Goal: Communication & Community: Answer question/provide support

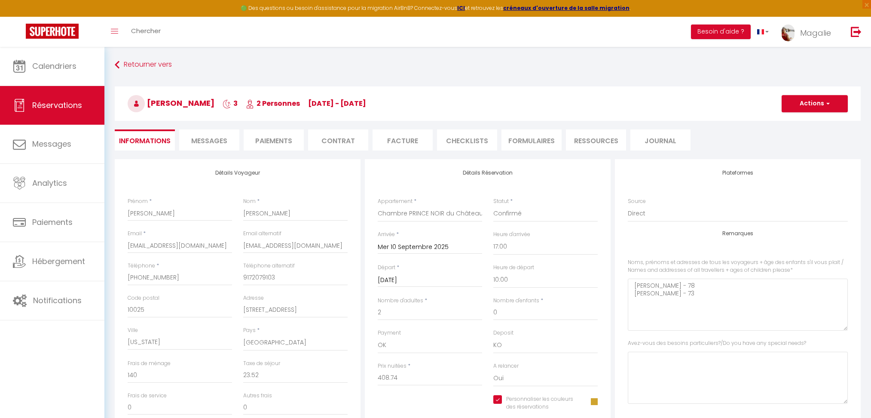
select select "US"
select select "51366"
select select "17:00"
select select "10:00"
select select "14"
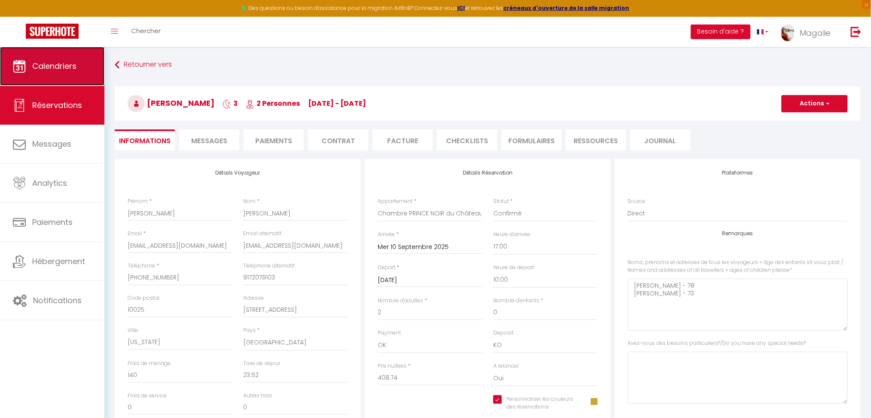
click at [80, 62] on link "Calendriers" at bounding box center [52, 66] width 104 height 39
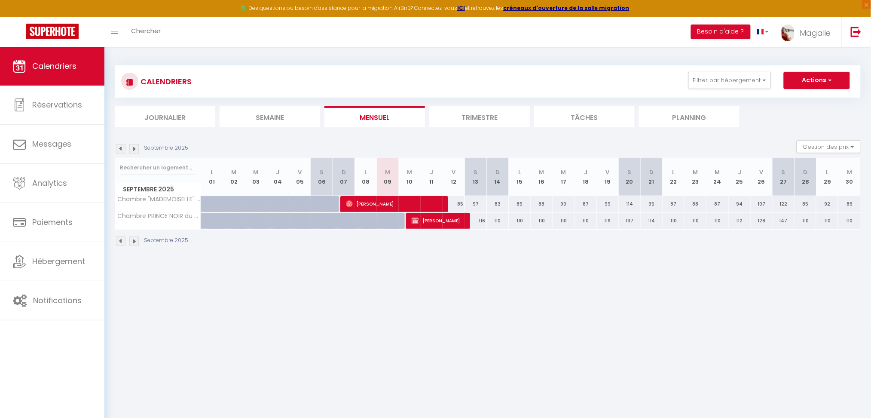
click at [123, 146] on img at bounding box center [120, 148] width 9 height 9
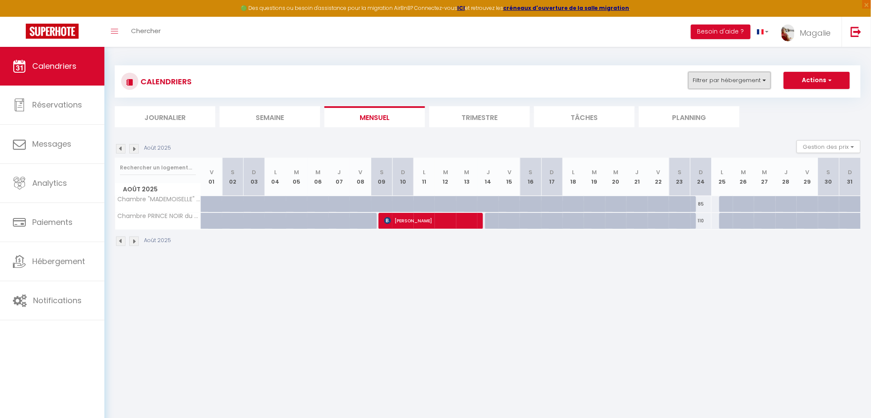
click at [713, 83] on button "Filtrer par hébergement" at bounding box center [729, 80] width 82 height 17
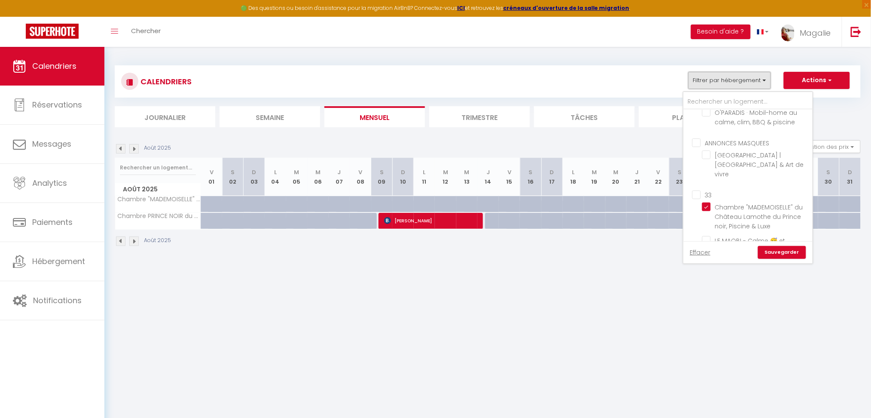
scroll to position [303, 0]
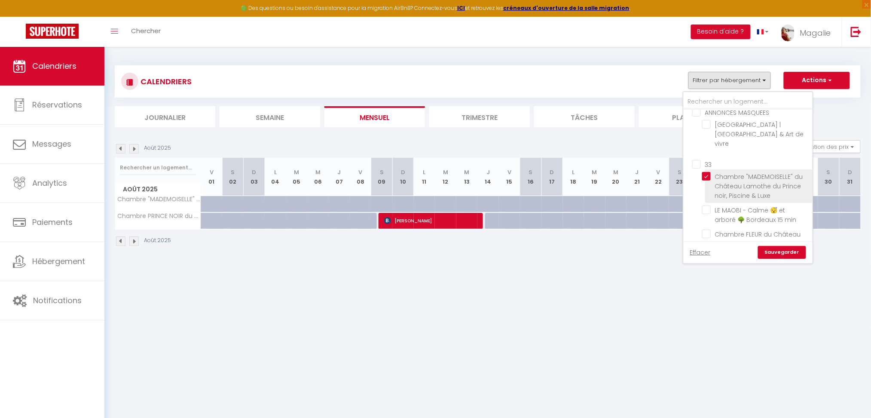
click at [705, 172] on input "Chambre "MADEMOISELLE" du Château Lamothe du Prince noir, Piscine & Luxe" at bounding box center [755, 176] width 107 height 9
checkbox input "false"
click at [708, 205] on input "LE MAOBI - Calme 😴 et arboré 🌳 Bordeaux 15 min" at bounding box center [755, 209] width 107 height 9
checkbox input "true"
checkbox input "false"
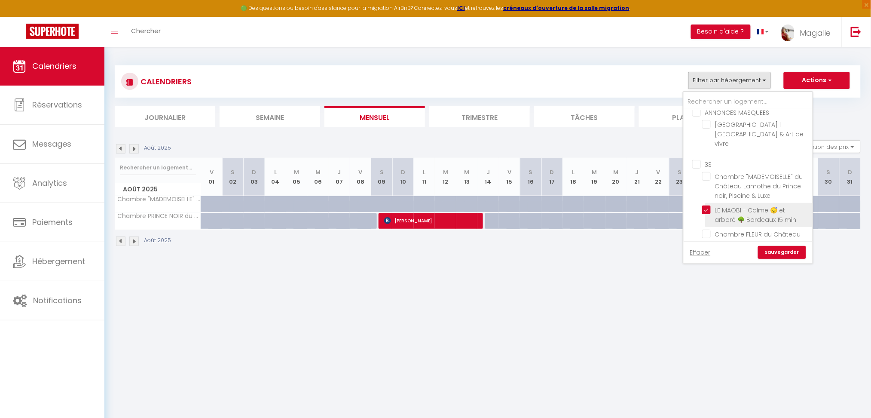
checkbox input "false"
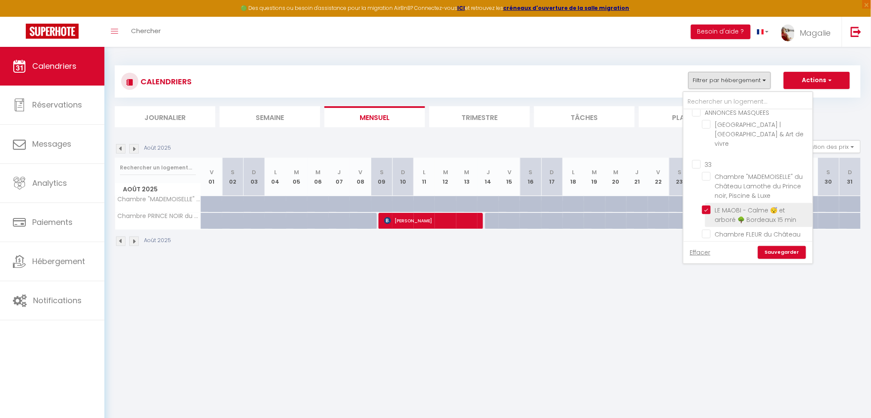
checkbox input "false"
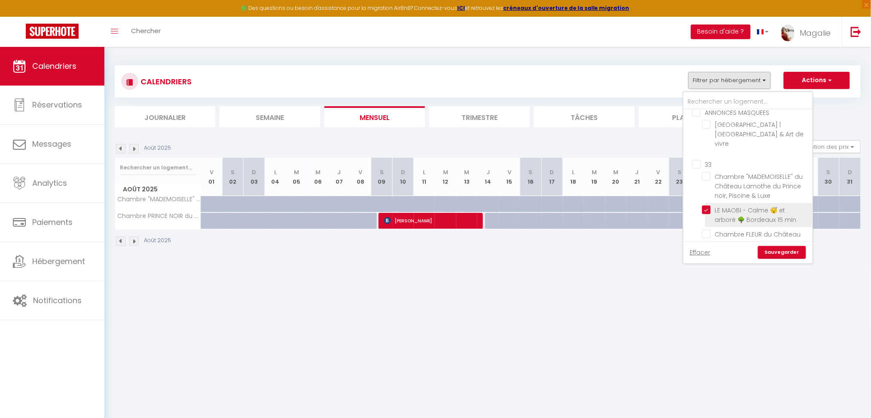
checkbox input "false"
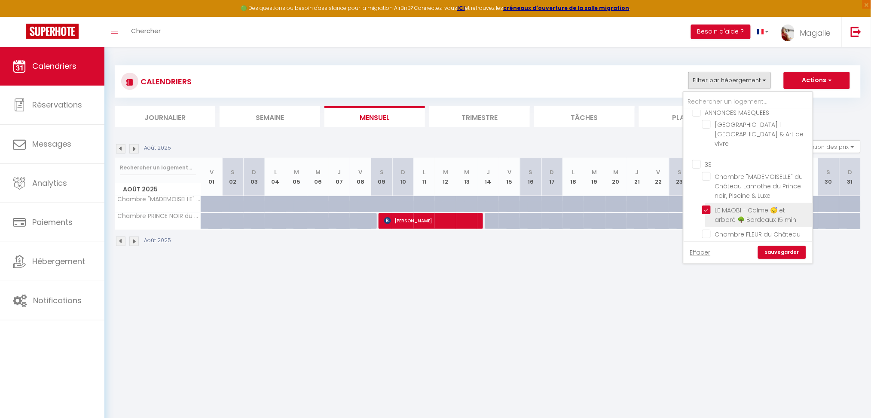
checkbox input "false"
click at [781, 254] on link "Sauvegarder" at bounding box center [782, 252] width 48 height 13
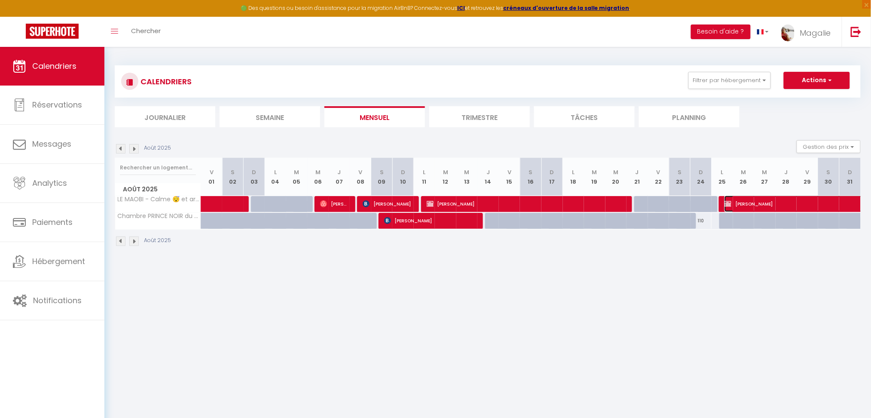
click at [774, 202] on span "[PERSON_NAME]" at bounding box center [832, 203] width 217 height 16
select select "OK"
select select "0"
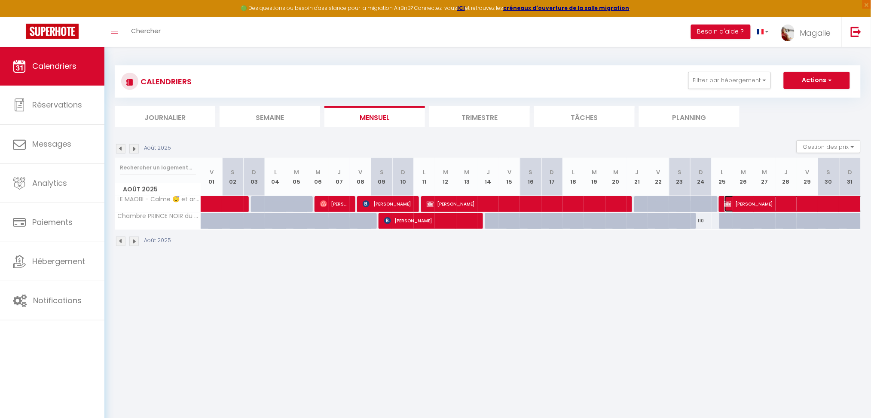
select select "1"
select select
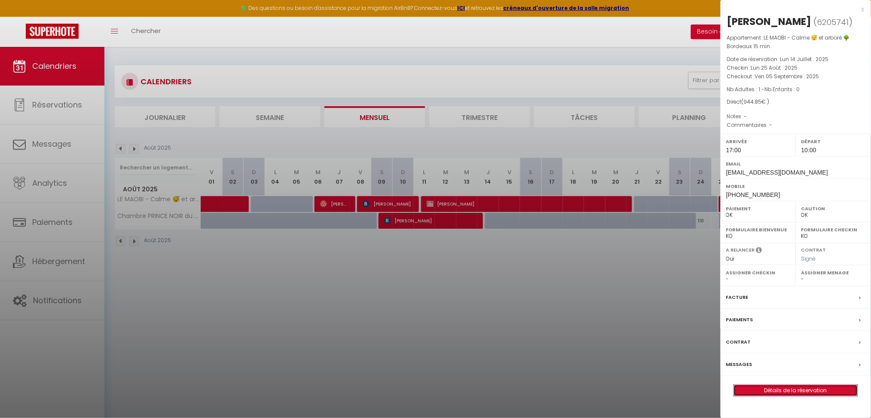
click at [819, 396] on link "Détails de la réservation" at bounding box center [796, 389] width 124 height 11
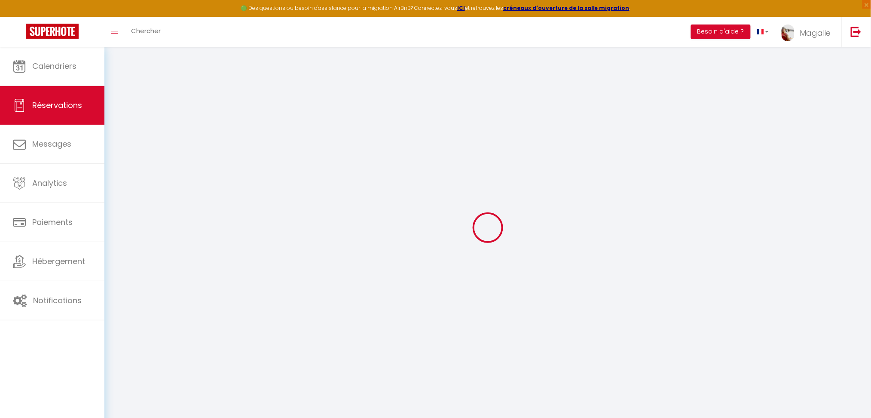
select select
checkbox input "true"
select select
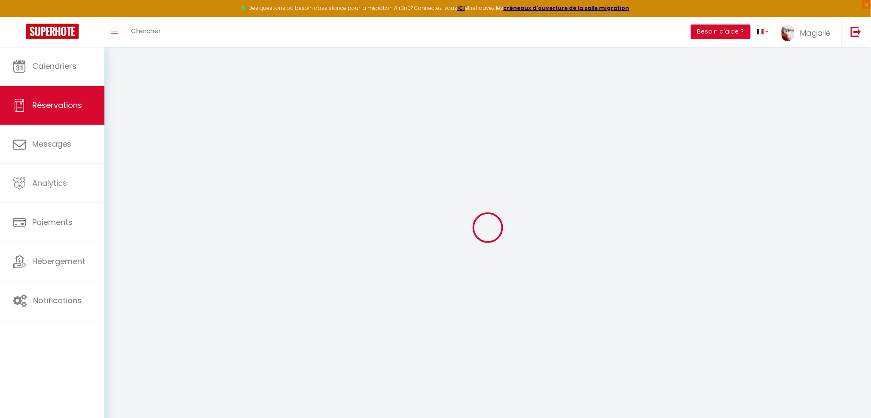
checkbox input "true"
select select
checkbox input "true"
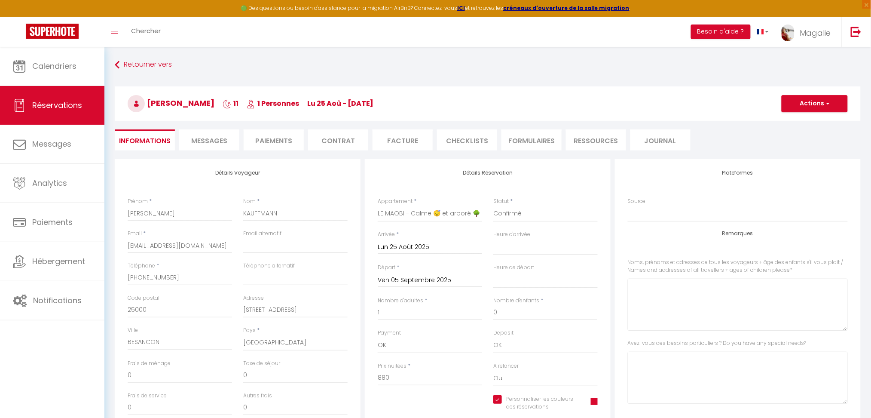
type input "50"
type input "14.85"
select select
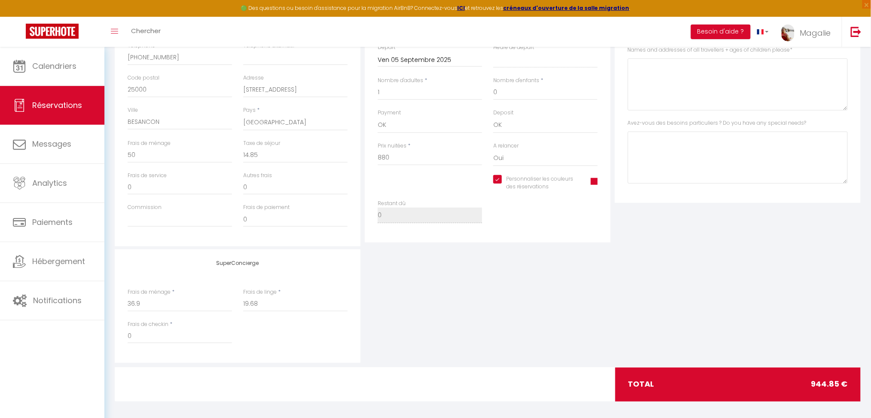
checkbox input "true"
select select "17:00"
select select "10:00"
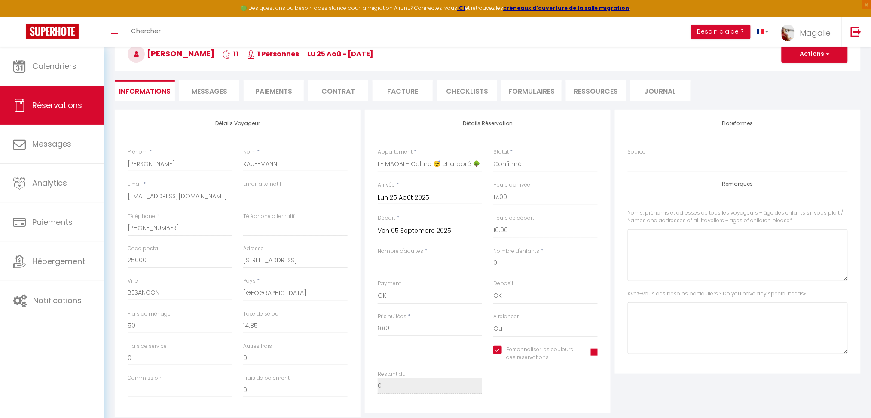
scroll to position [21, 0]
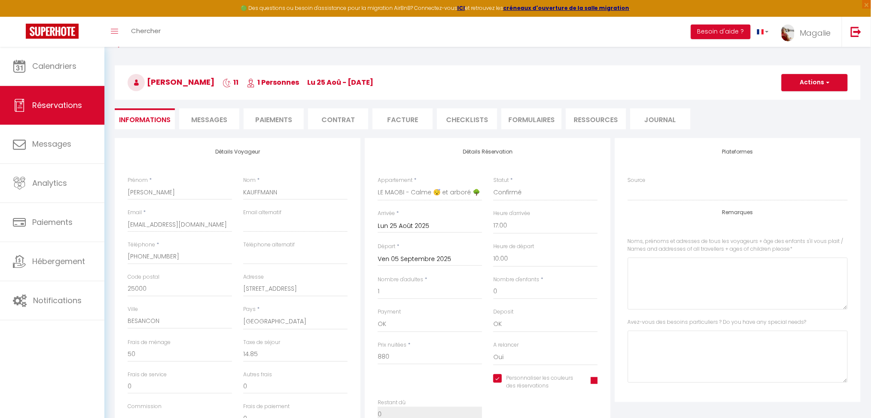
click at [404, 120] on li "Facture" at bounding box center [402, 118] width 60 height 21
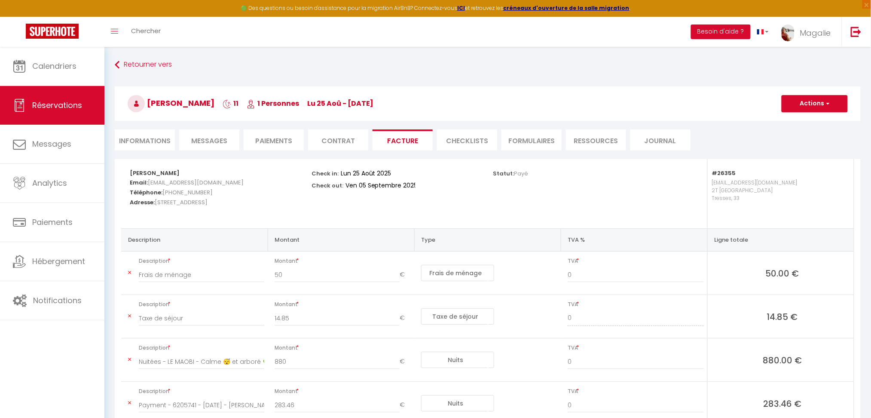
click at [155, 137] on li "Informations" at bounding box center [145, 139] width 60 height 21
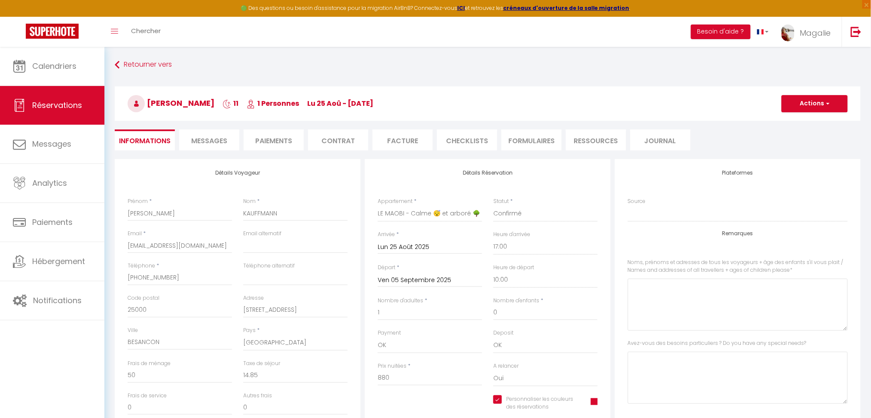
click at [402, 136] on li "Facture" at bounding box center [402, 139] width 60 height 21
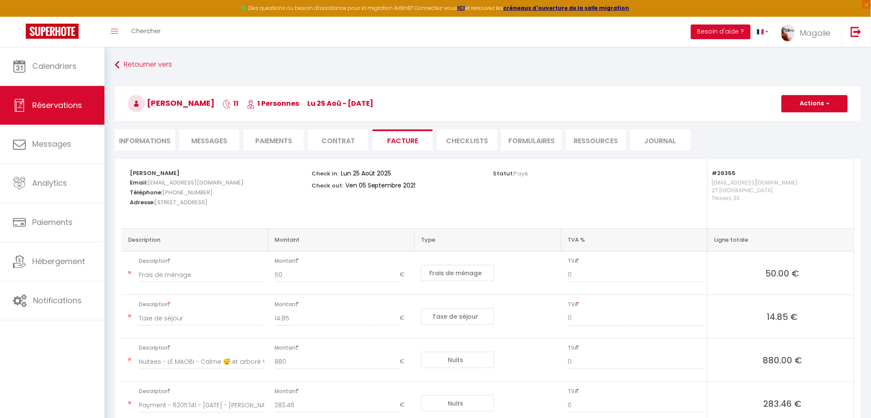
scroll to position [108, 0]
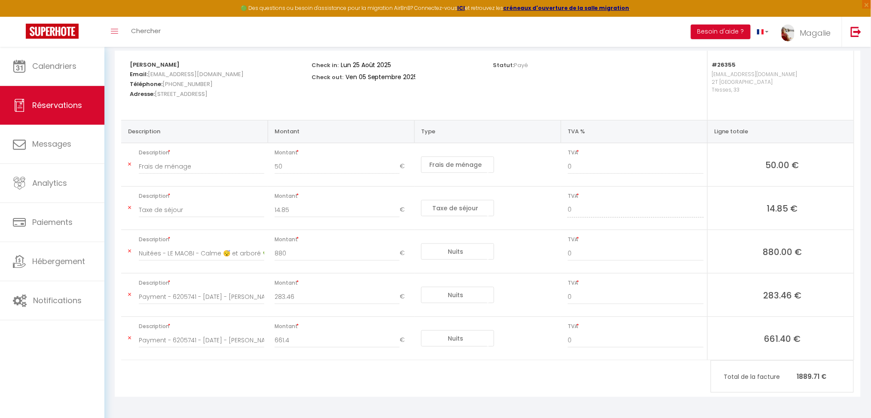
click at [128, 295] on icon at bounding box center [129, 294] width 3 height 5
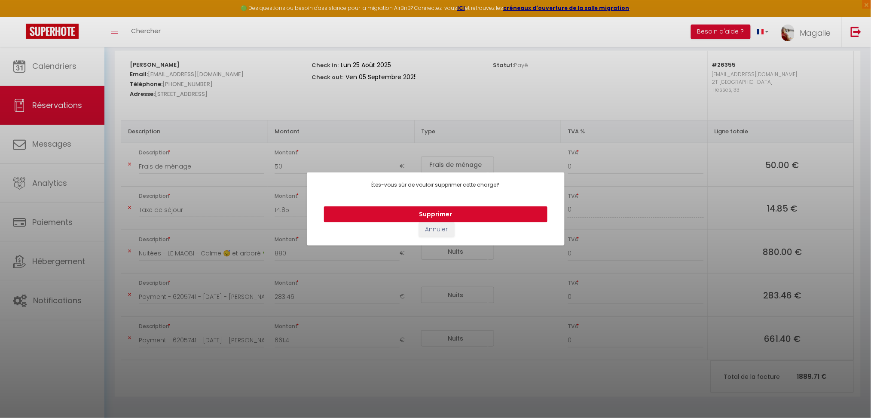
click at [436, 216] on button "Supprimer" at bounding box center [435, 214] width 223 height 16
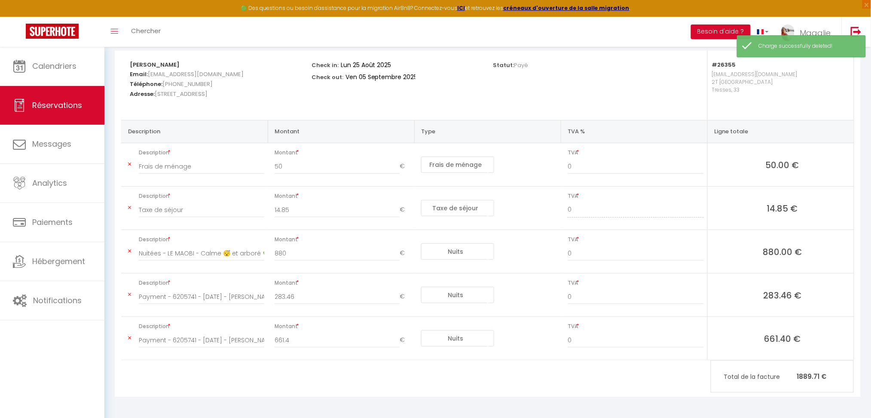
type input "661.4"
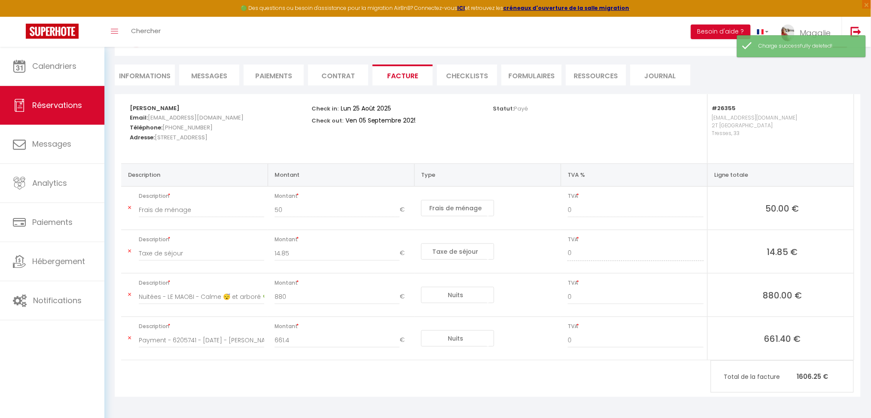
click at [127, 337] on td "Description Payment - 6205741 - [DATE] - [PERSON_NAME] - LE MAOBI - Calme 😴 et …" at bounding box center [194, 338] width 146 height 43
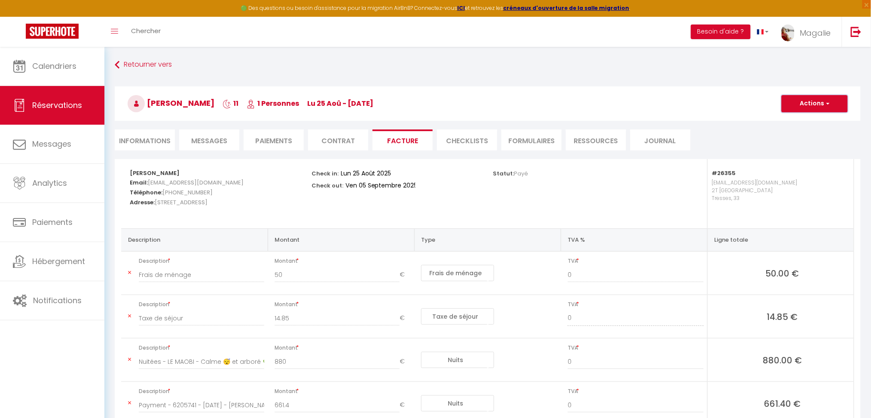
click at [823, 103] on button "Actions" at bounding box center [814, 103] width 66 height 17
click at [795, 126] on link "Enregistrer" at bounding box center [808, 122] width 72 height 11
click at [792, 105] on button "Actions" at bounding box center [814, 103] width 66 height 17
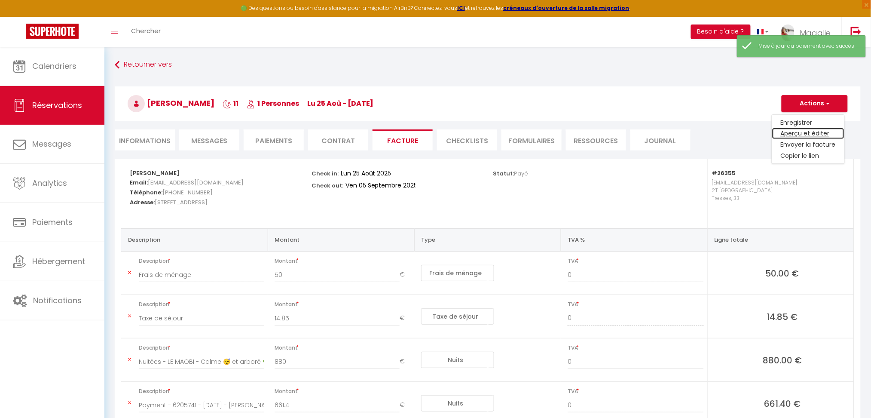
click at [794, 137] on link "Aperçu et éditer" at bounding box center [808, 133] width 72 height 11
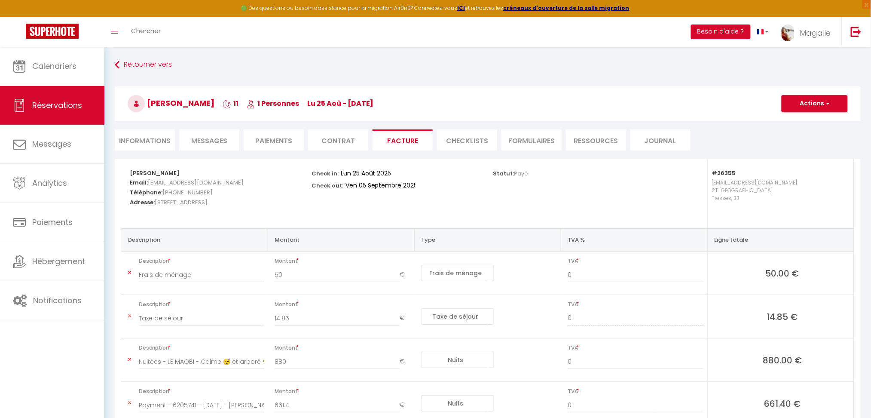
scroll to position [65, 0]
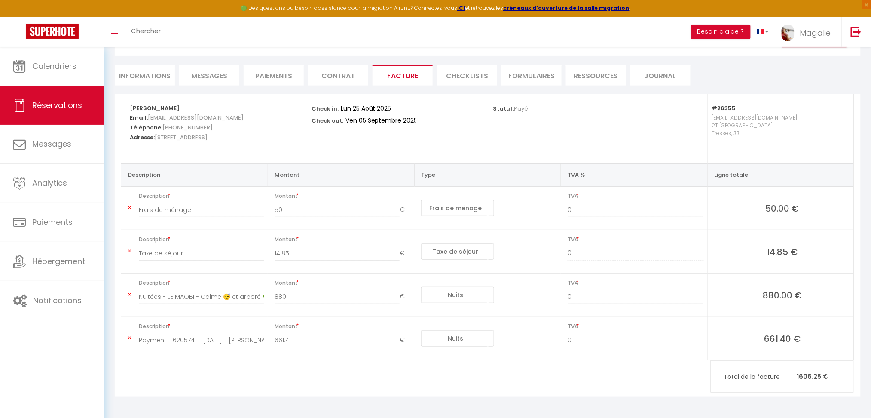
click at [128, 337] on icon at bounding box center [129, 337] width 3 height 5
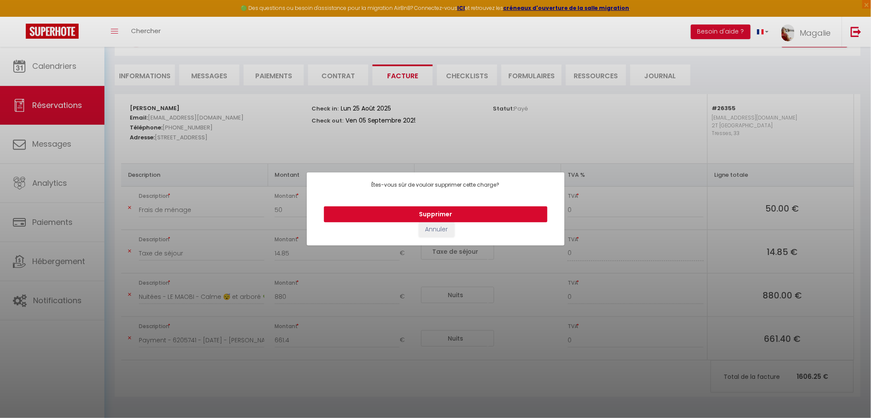
click at [485, 213] on button "Supprimer" at bounding box center [435, 214] width 223 height 16
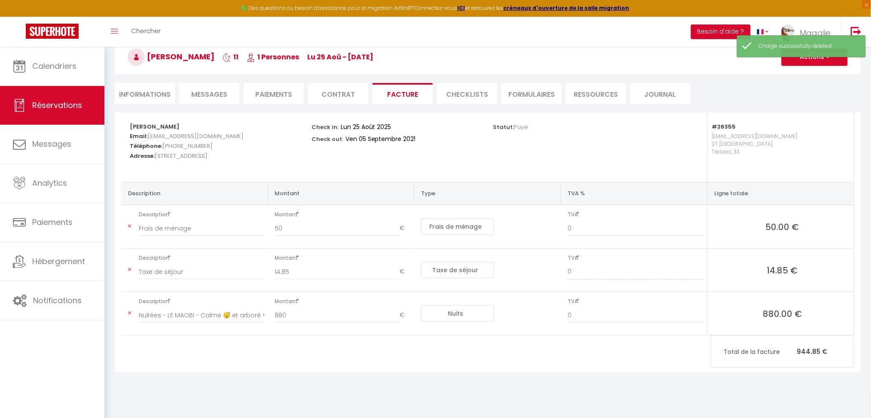
scroll to position [0, 0]
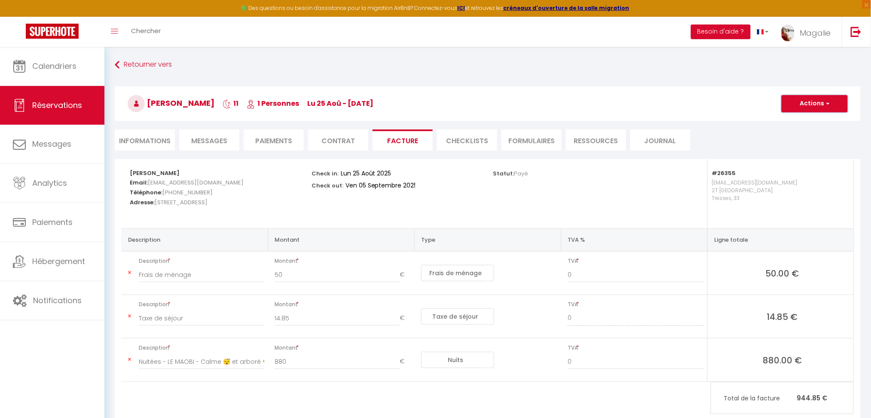
click at [801, 107] on button "Actions" at bounding box center [814, 103] width 66 height 17
click at [805, 143] on link "Envoyer la facture" at bounding box center [808, 144] width 72 height 11
type input "[EMAIL_ADDRESS][DOMAIN_NAME]"
select select "fr"
type input "Votre facture 6205741 - LE MAOBI - Calme 😴 et arboré 🌳 Bordeaux 15 min"
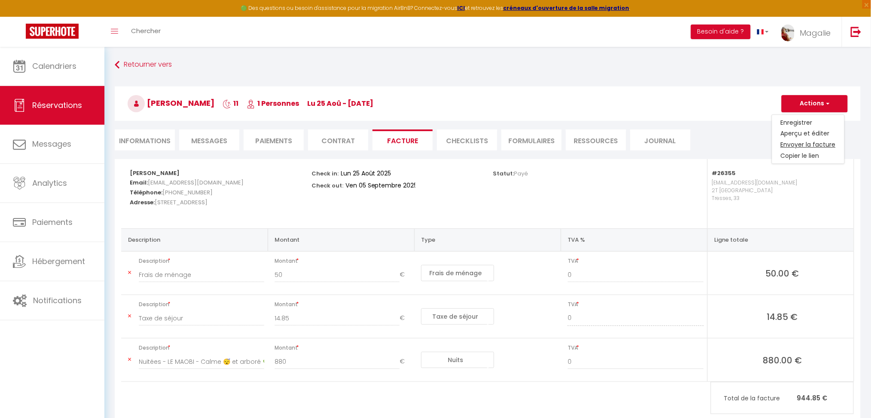
type textarea "Bonjour, Voici le lien pour télécharger votre facture : [URL][DOMAIN_NAME] Déta…"
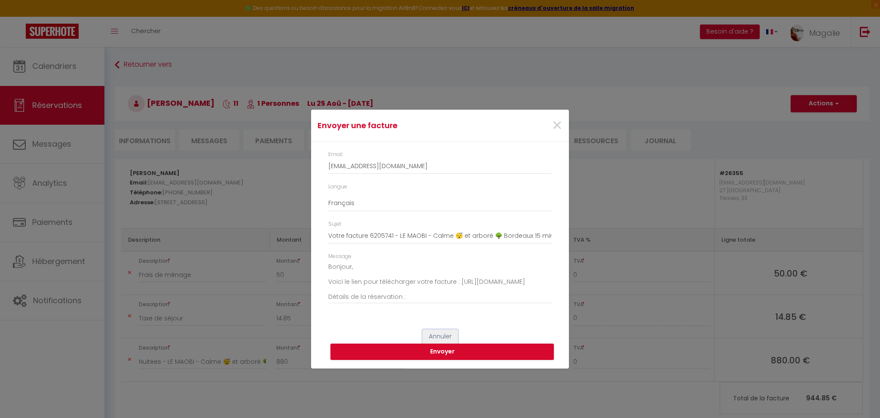
click at [437, 338] on button "Annuler" at bounding box center [440, 336] width 36 height 15
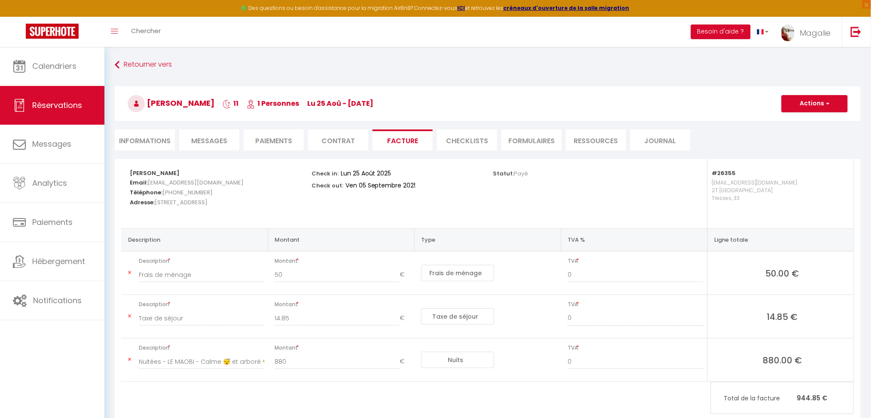
click at [139, 137] on li "Informations" at bounding box center [145, 139] width 60 height 21
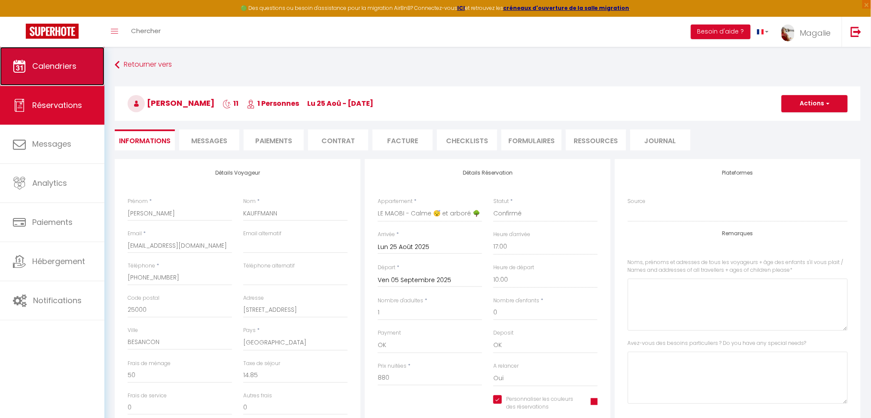
click at [73, 68] on span "Calendriers" at bounding box center [54, 66] width 44 height 11
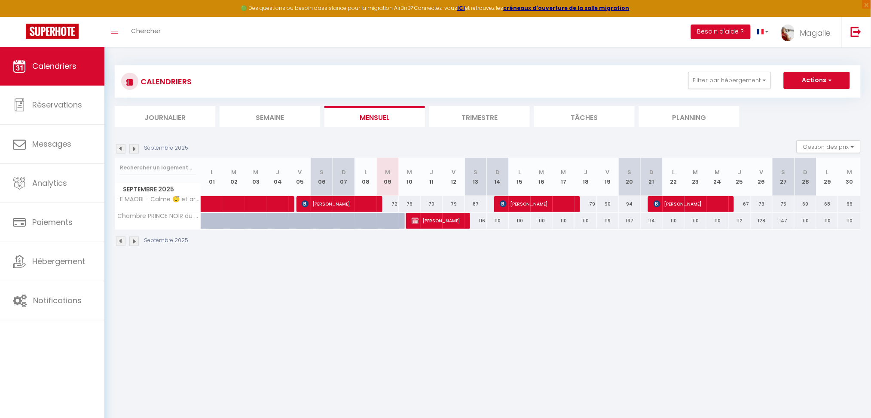
click at [121, 147] on img at bounding box center [120, 148] width 9 height 9
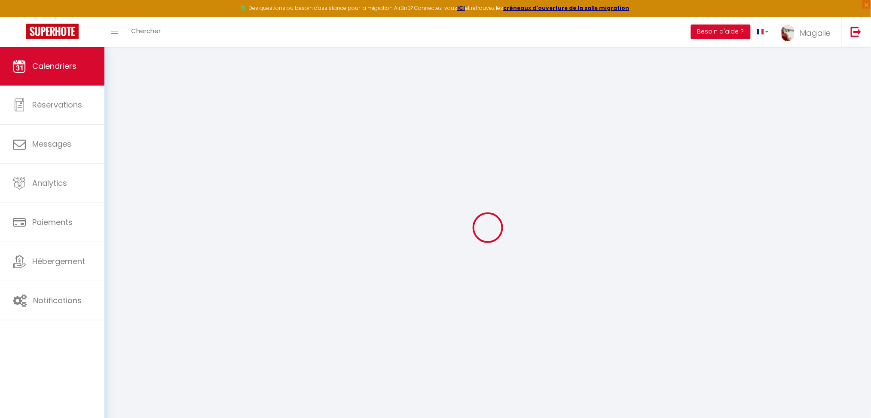
select select
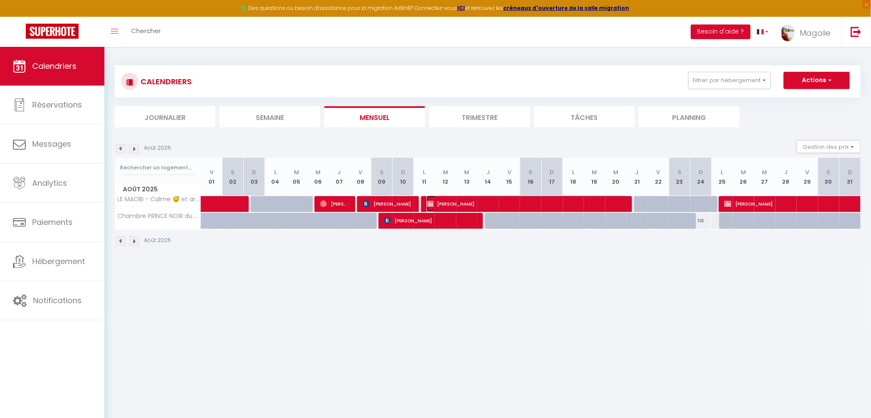
click at [456, 201] on span "[PERSON_NAME]" at bounding box center [527, 203] width 201 height 16
select select "OK"
select select "1"
select select "0"
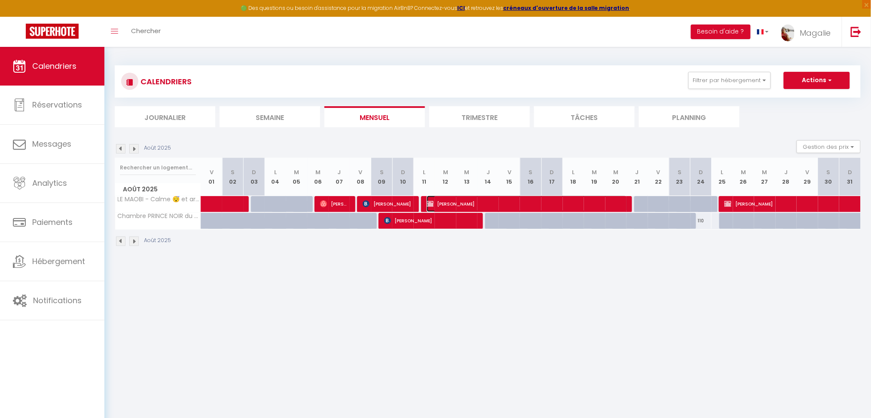
select select "1"
select select
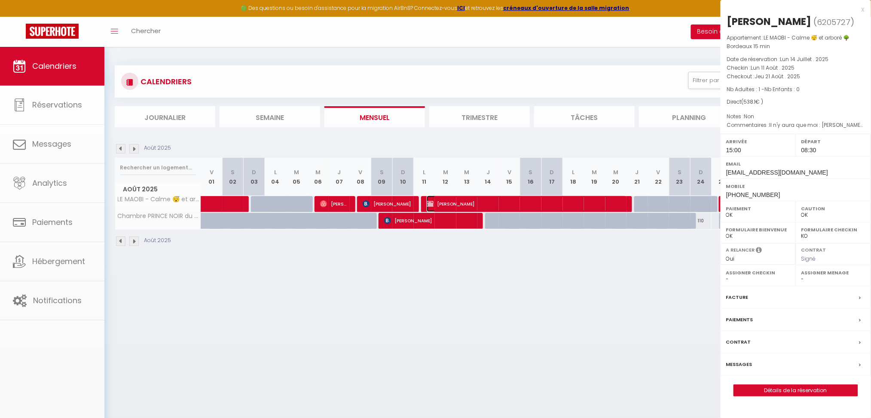
select select "39343"
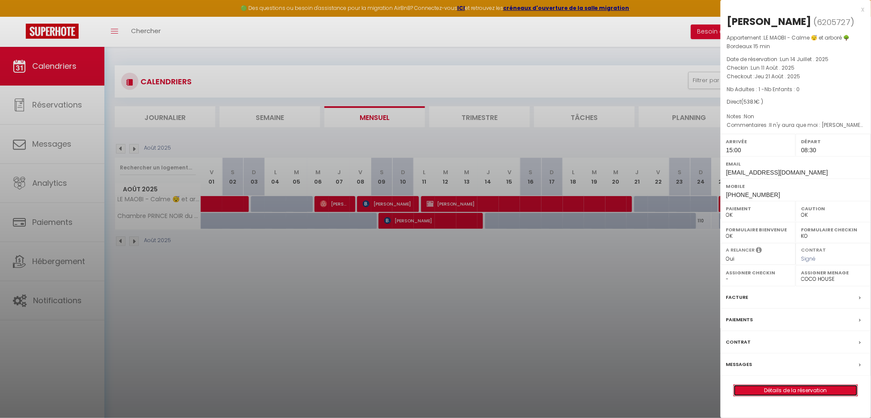
click at [815, 396] on link "Détails de la réservation" at bounding box center [796, 389] width 124 height 11
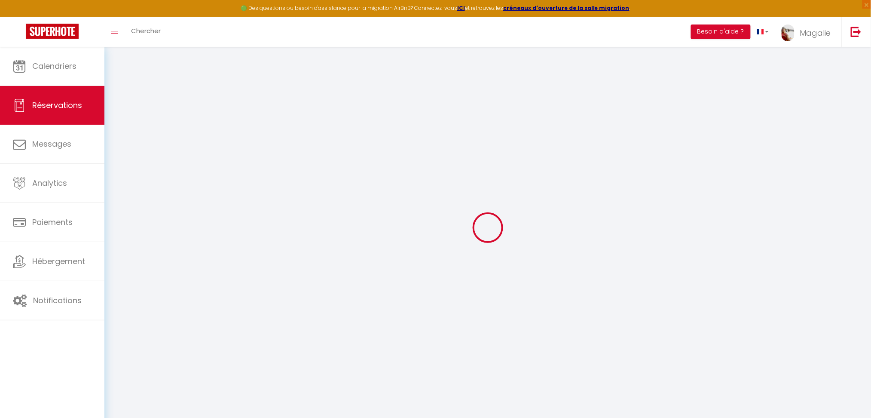
select select
checkbox input "false"
select select
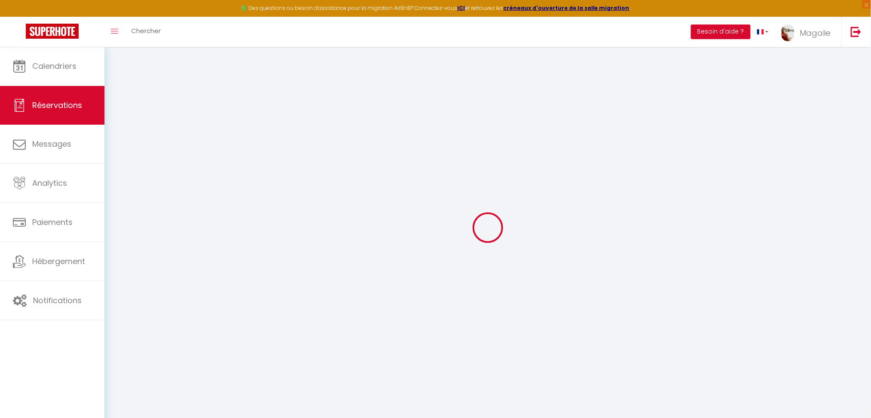
checkbox input "false"
type please0 "Il n'y aura que moi : [PERSON_NAME] - [STREET_ADDRESS] - 53 ans"
type needs\?1 "Non"
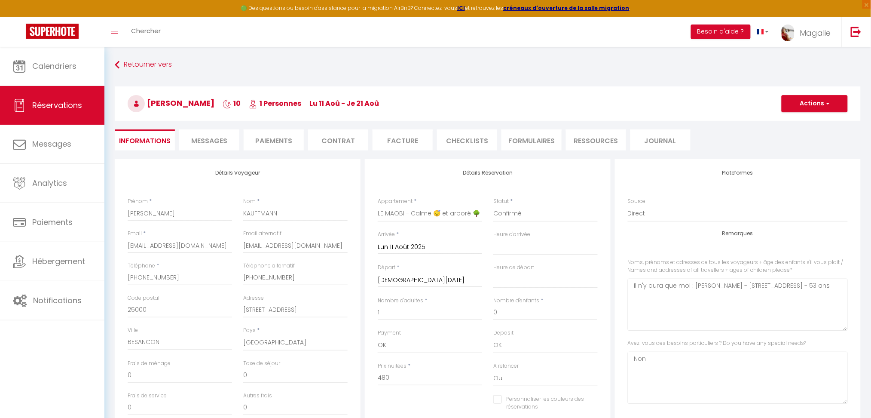
type input "50"
type input "8.1"
select select
checkbox input "false"
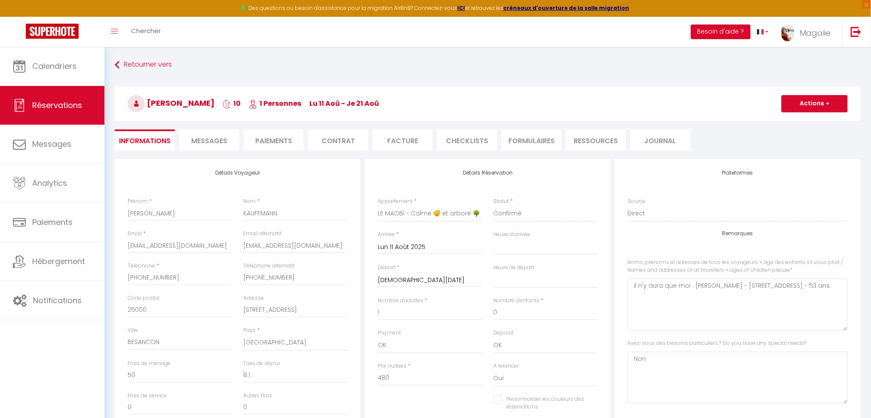
select select "15:00"
select select "08:30"
drag, startPoint x: 332, startPoint y: 246, endPoint x: 240, endPoint y: 246, distance: 92.8
click at [240, 246] on div "Email alternatif [EMAIL_ADDRESS][DOMAIN_NAME]" at bounding box center [296, 245] width 116 height 32
click at [64, 71] on span "Calendriers" at bounding box center [54, 66] width 44 height 11
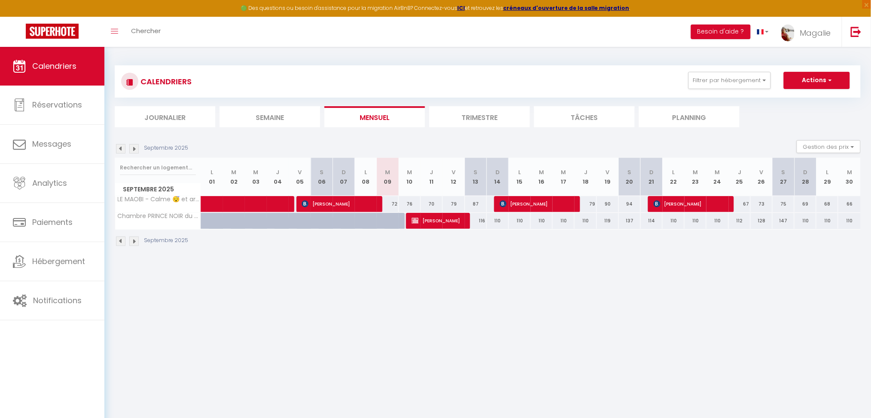
click at [134, 149] on img at bounding box center [133, 148] width 9 height 9
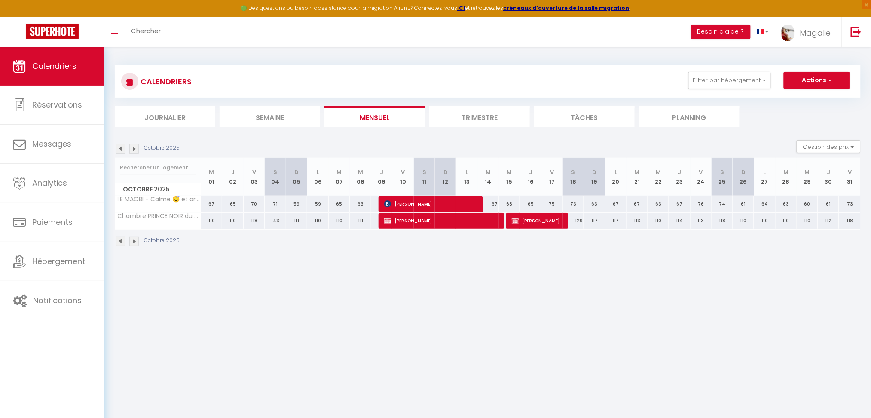
click at [121, 146] on img at bounding box center [120, 148] width 9 height 9
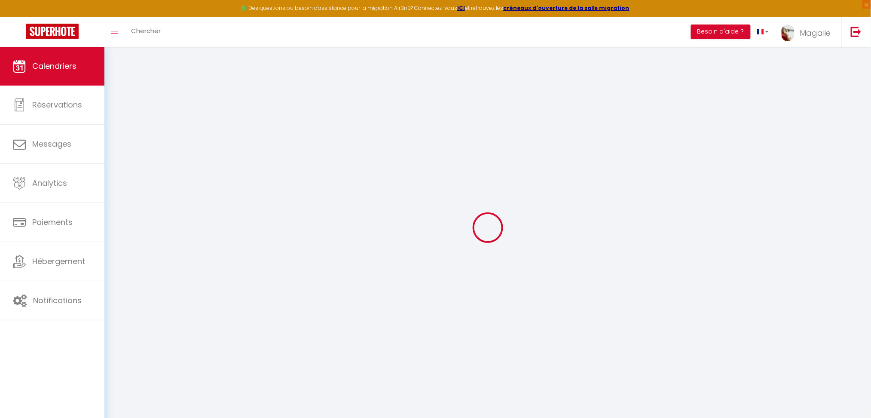
select select
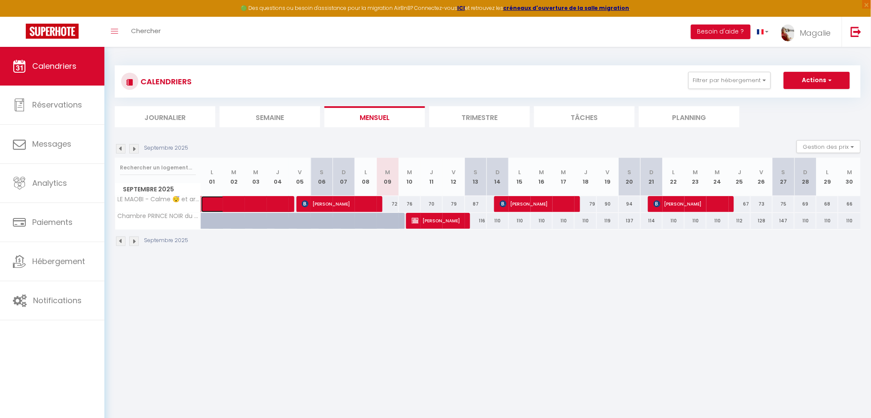
click at [279, 199] on span at bounding box center [253, 204] width 79 height 16
select select "OK"
select select "0"
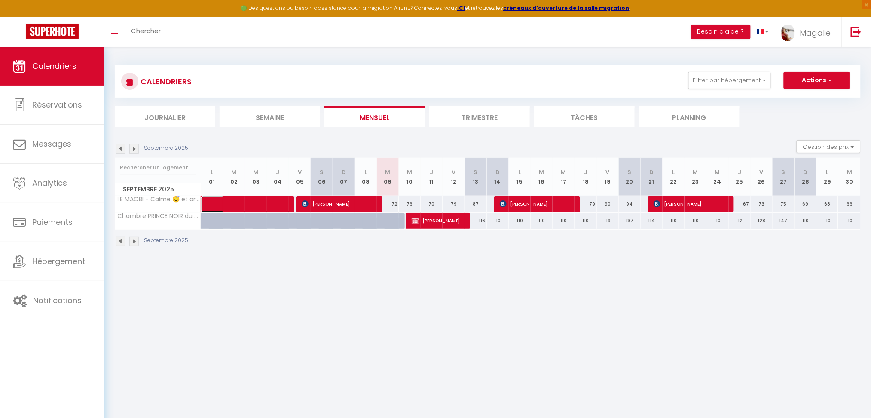
select select "1"
select select
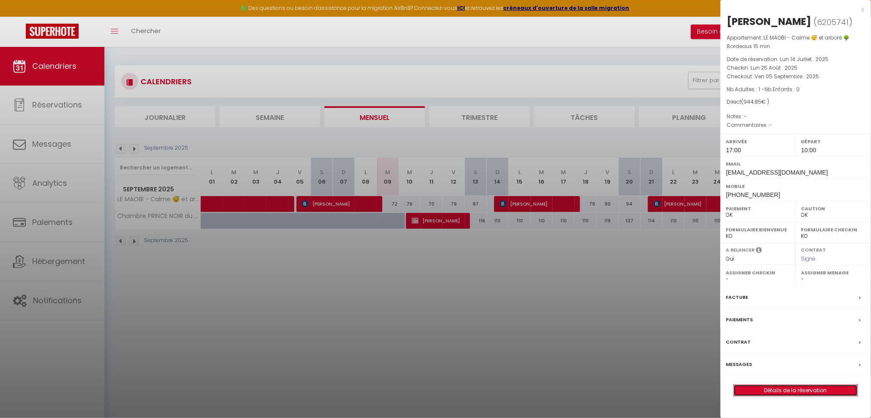
click at [787, 396] on link "Détails de la réservation" at bounding box center [796, 389] width 124 height 11
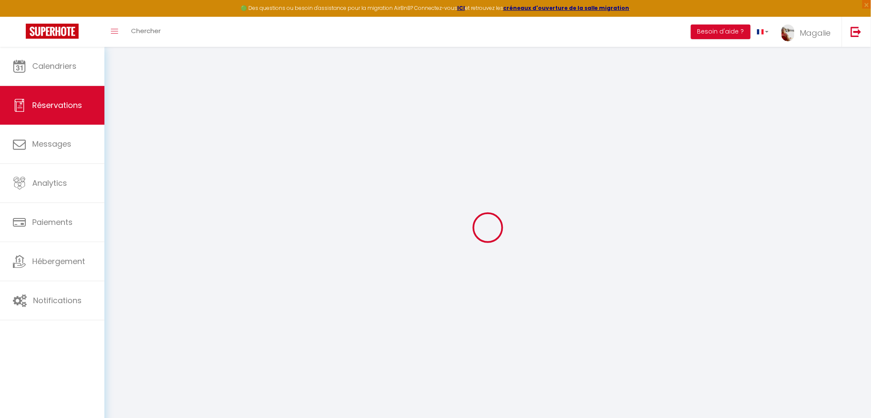
type input "[PERSON_NAME]"
type input "KAUFFMANN"
type input "[EMAIL_ADDRESS][DOMAIN_NAME]"
type input "[PHONE_NUMBER]"
type input "25000"
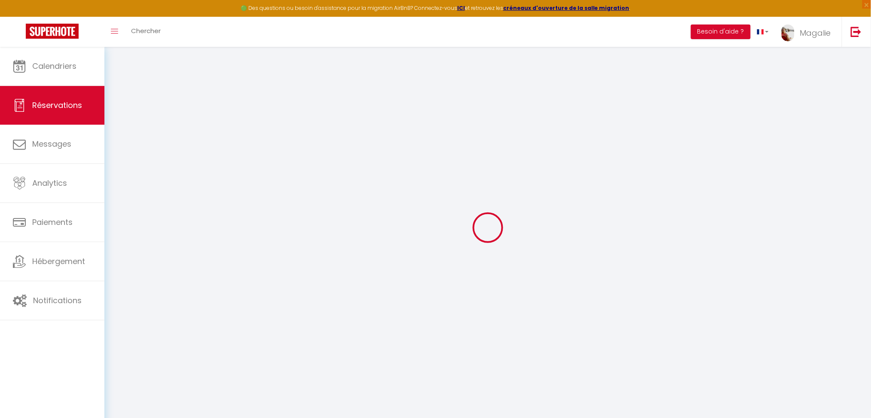
type input "[STREET_ADDRESS]"
type input "BESANCON"
select select "FR"
select select "26355"
select select "1"
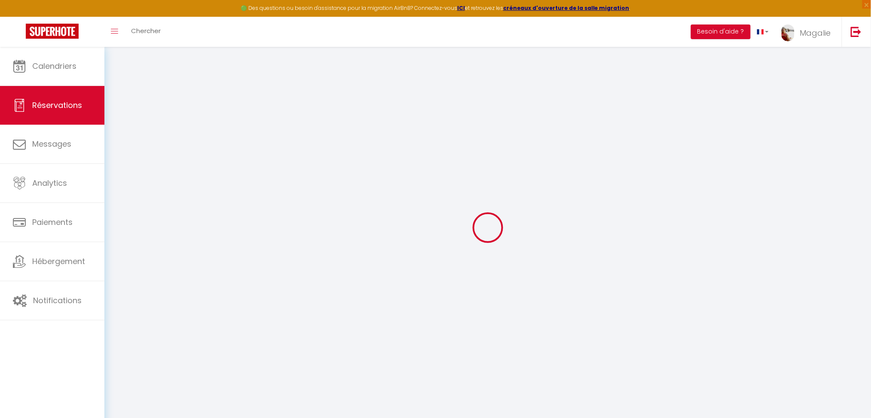
type input "Lun 25 Août 2025"
select select
type input "Ven 05 Septembre 2025"
select select
type input "1"
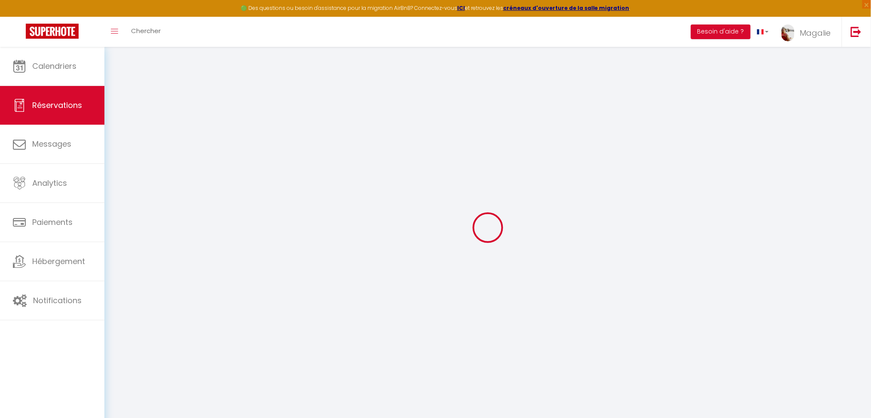
select select "12"
select select "15"
type input "880"
checkbox input "true"
type input "0"
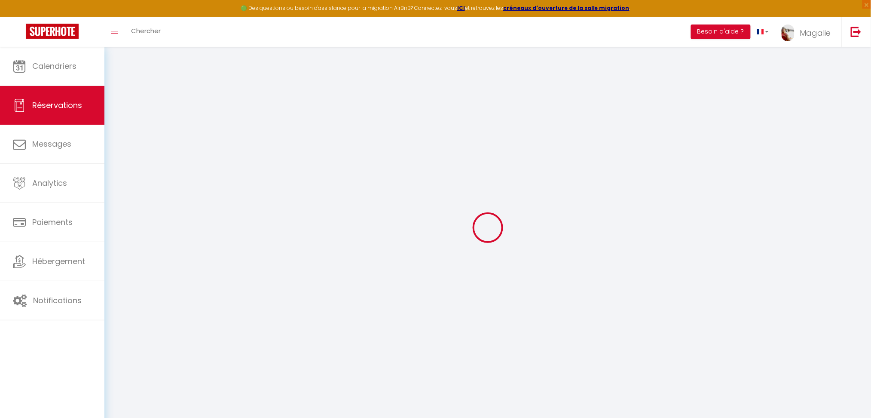
type input "36.9"
type input "19.68"
type input "0"
select select
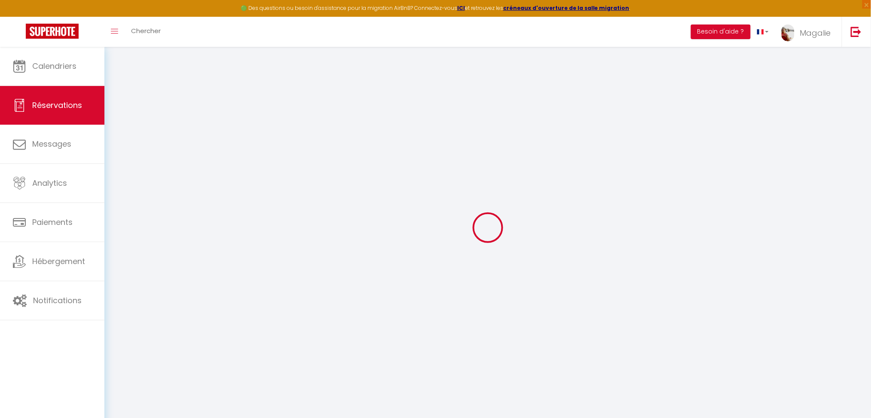
checkbox input "true"
select select
checkbox input "true"
select select
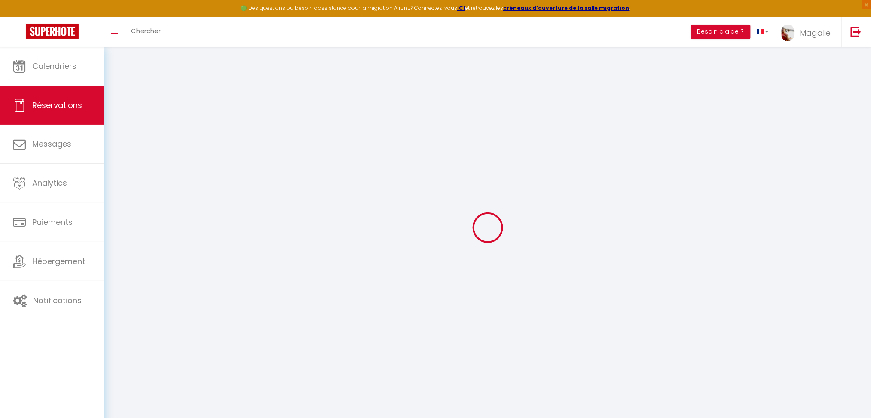
select select
checkbox input "true"
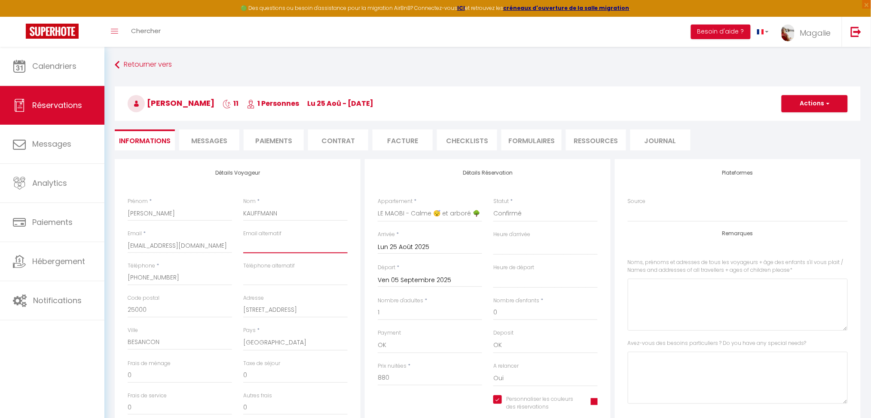
click at [288, 247] on input "email" at bounding box center [295, 245] width 104 height 15
type input "50"
type input "14.85"
select select
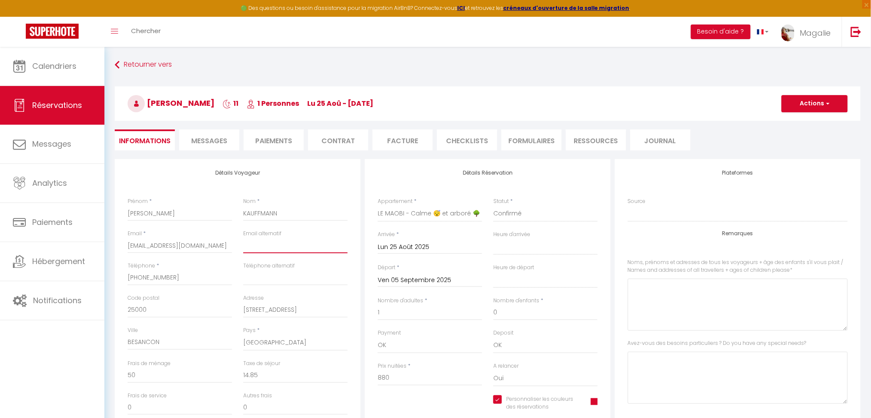
checkbox input "true"
select select "17:00"
select select "10:00"
paste input "[EMAIL_ADDRESS][DOMAIN_NAME]"
type input "[EMAIL_ADDRESS][DOMAIN_NAME]"
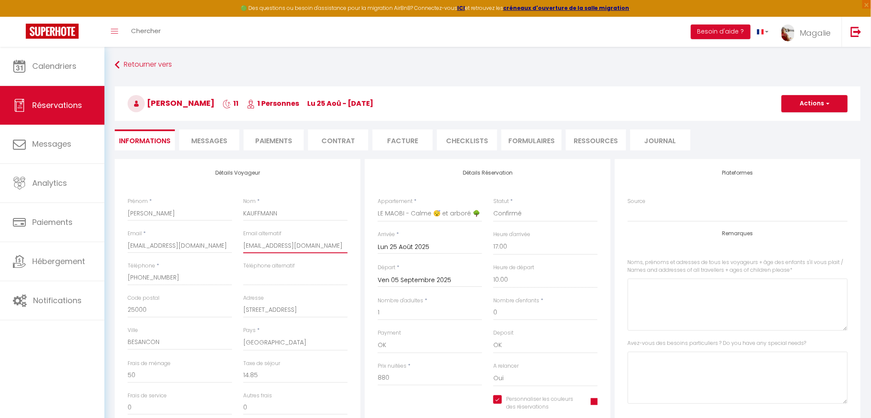
checkbox input "true"
type input "[EMAIL_ADDRESS][DOMAIN_NAME]"
click at [805, 100] on button "Actions" at bounding box center [814, 103] width 66 height 17
click at [800, 120] on link "Enregistrer" at bounding box center [806, 122] width 68 height 11
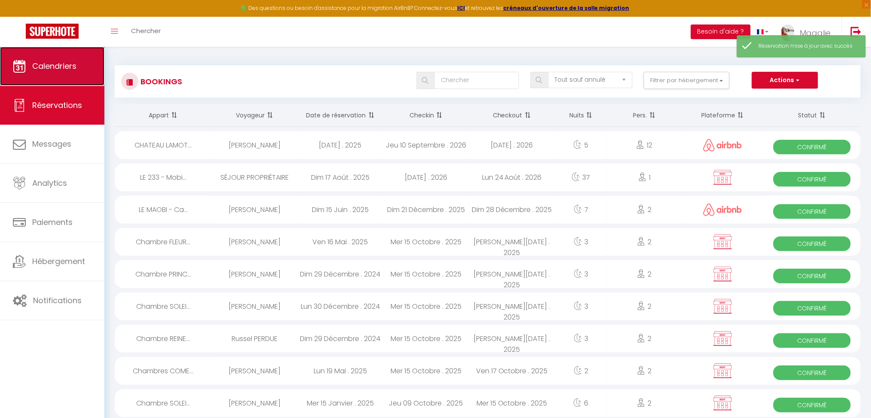
click at [69, 66] on span "Calendriers" at bounding box center [54, 66] width 44 height 11
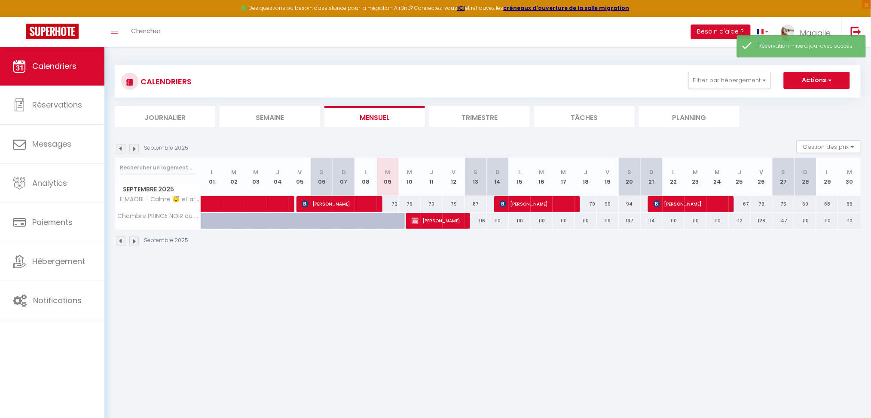
click at [119, 147] on img at bounding box center [120, 148] width 9 height 9
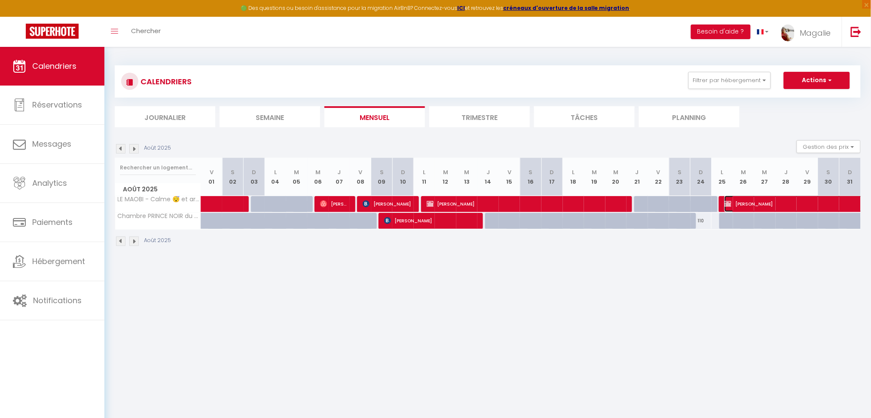
click at [743, 204] on span "[PERSON_NAME]" at bounding box center [832, 203] width 217 height 16
select select "OK"
select select "0"
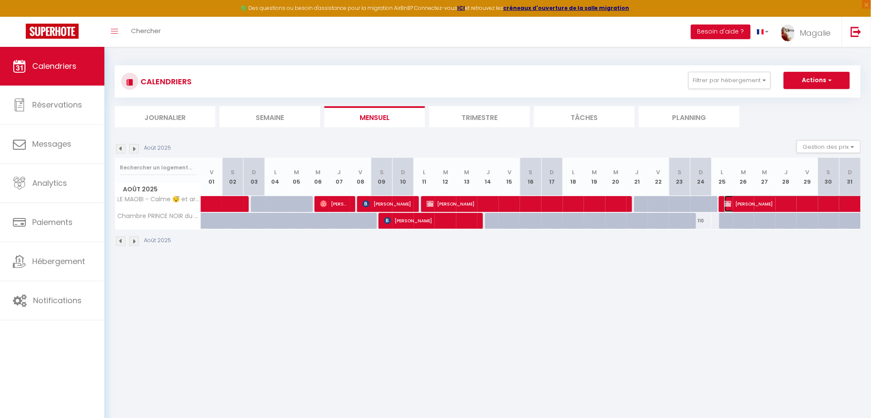
select select "1"
select select
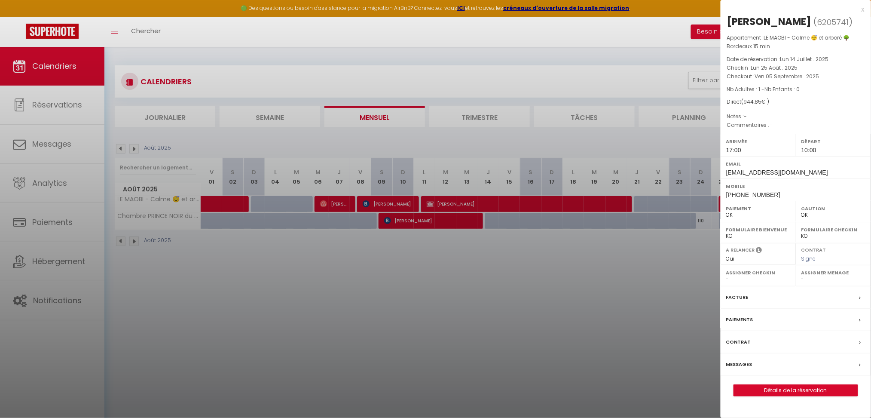
click at [741, 302] on label "Facture" at bounding box center [737, 297] width 22 height 9
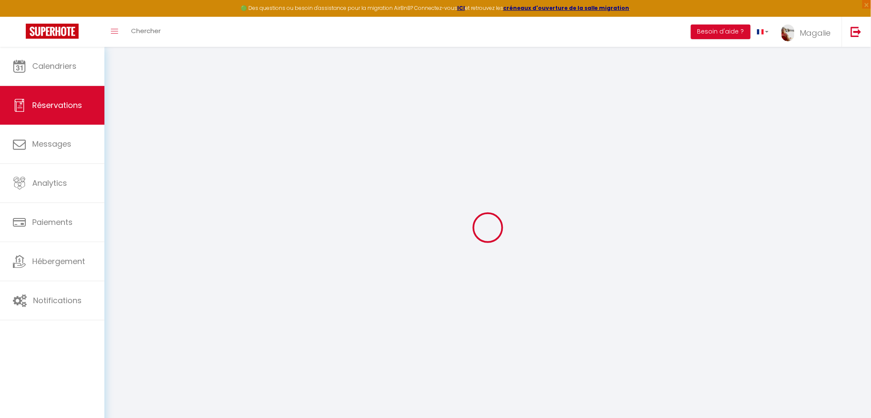
select select "cleaning"
select select "taxes"
select select
checkbox input "true"
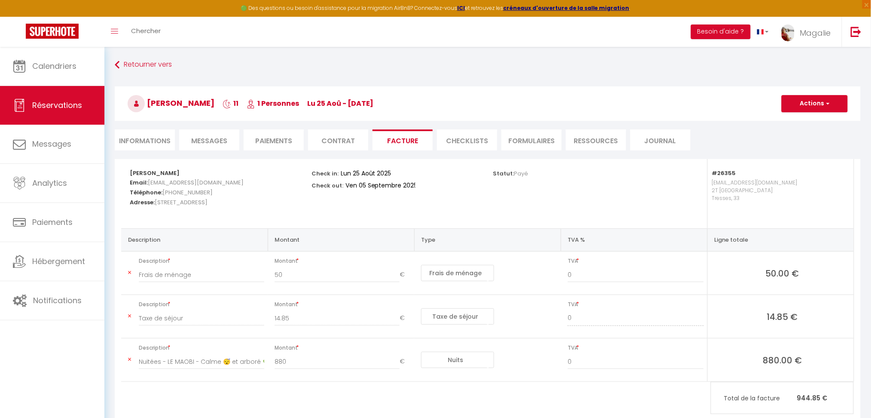
click at [416, 136] on li "Facture" at bounding box center [402, 139] width 60 height 21
click at [809, 103] on button "Actions" at bounding box center [814, 103] width 66 height 17
click at [805, 144] on link "Envoyer la facture" at bounding box center [808, 144] width 72 height 11
type input "[EMAIL_ADDRESS][DOMAIN_NAME]"
select select "fr"
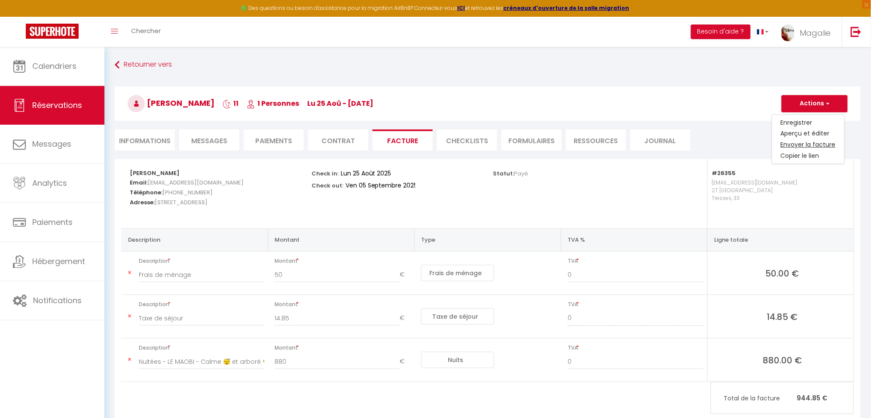
type input "Votre facture 6205741 - LE MAOBI - Calme 😴 et arboré 🌳 Bordeaux 15 min"
type textarea "Bonjour, Voici le lien pour télécharger votre facture : [URL][DOMAIN_NAME] Déta…"
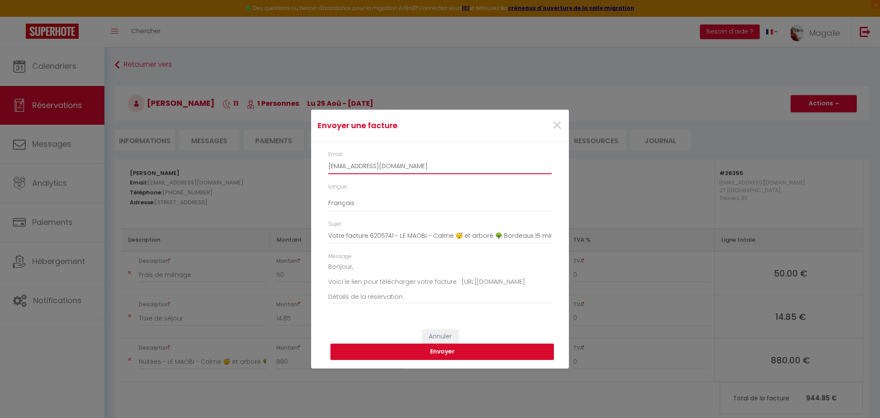
drag, startPoint x: 443, startPoint y: 167, endPoint x: 303, endPoint y: 165, distance: 139.6
click at [303, 165] on div "Envoyer une facture × Email [EMAIL_ADDRESS][DOMAIN_NAME] Langue Anglais Françai…" at bounding box center [440, 209] width 880 height 418
paste input "[EMAIL_ADDRESS][DOMAIN_NAME]"
type input "[EMAIL_ADDRESS][DOMAIN_NAME]"
click at [455, 356] on button "Envoyer" at bounding box center [441, 351] width 223 height 16
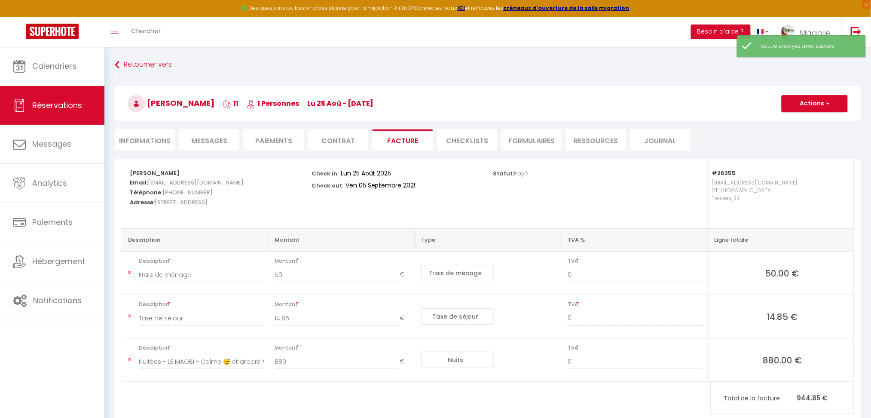
scroll to position [46, 0]
